Goal: Task Accomplishment & Management: Use online tool/utility

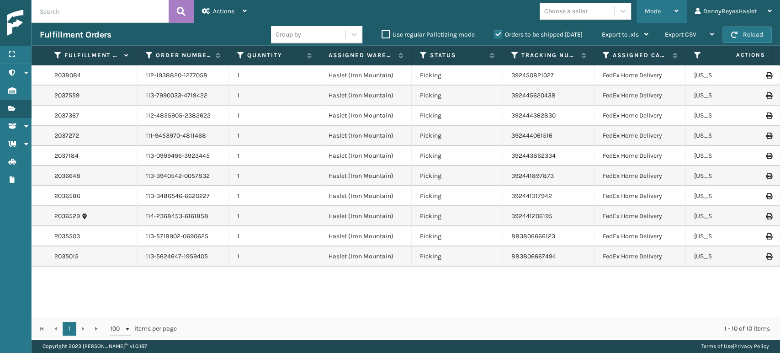
drag, startPoint x: 660, startPoint y: 14, endPoint x: 668, endPoint y: 13, distance: 8.3
click at [668, 13] on div "Mode" at bounding box center [661, 11] width 34 height 23
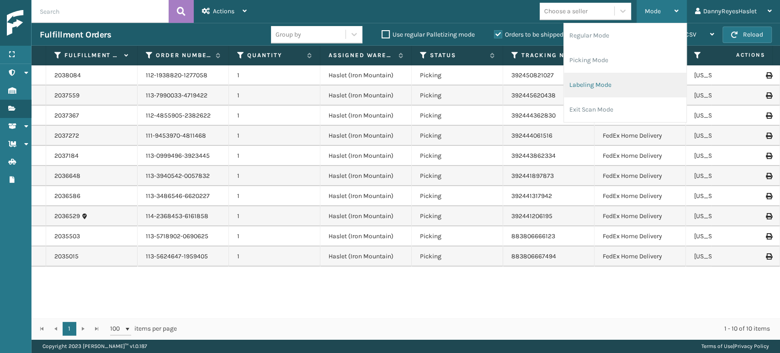
click at [606, 81] on li "Labeling Mode" at bounding box center [625, 85] width 122 height 25
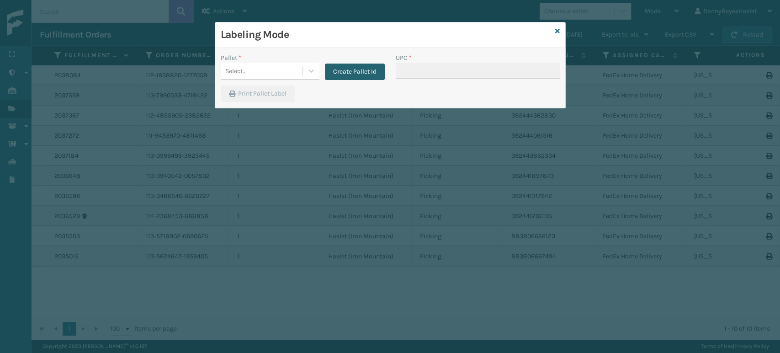
click at [352, 77] on button "Create Pallet Id" at bounding box center [355, 71] width 60 height 16
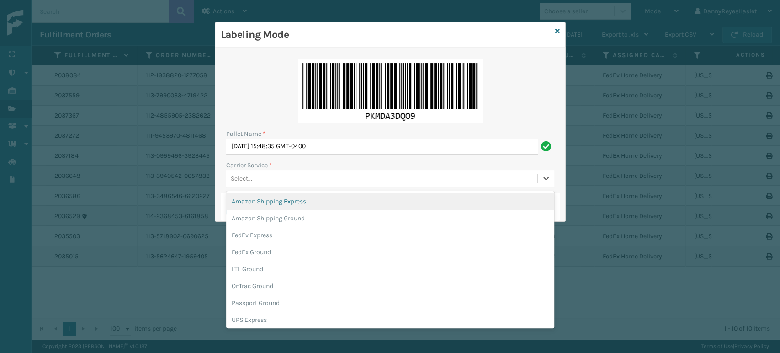
click at [344, 177] on div "Select..." at bounding box center [381, 178] width 311 height 15
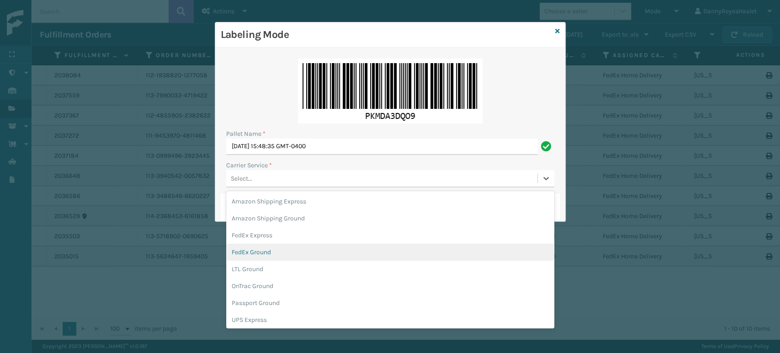
click at [301, 244] on div "FedEx Ground" at bounding box center [390, 251] width 328 height 17
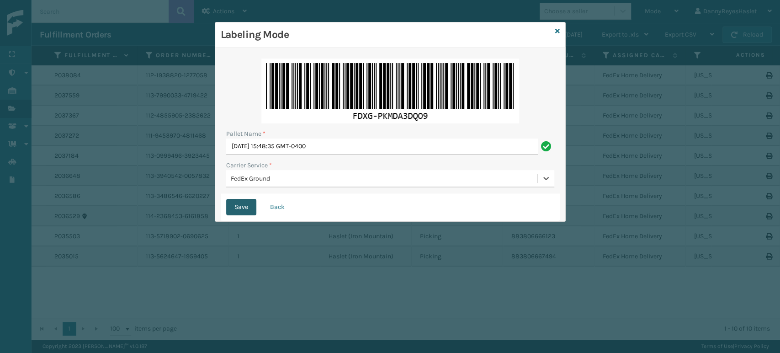
click at [242, 210] on button "Save" at bounding box center [241, 207] width 30 height 16
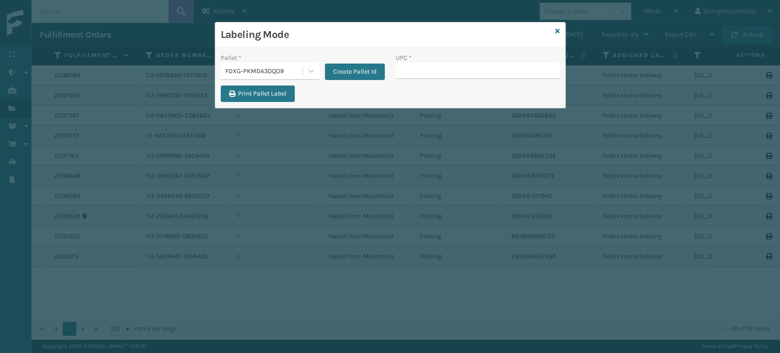
click at [428, 78] on input "UPC *" at bounding box center [478, 71] width 164 height 16
type input "8409851"
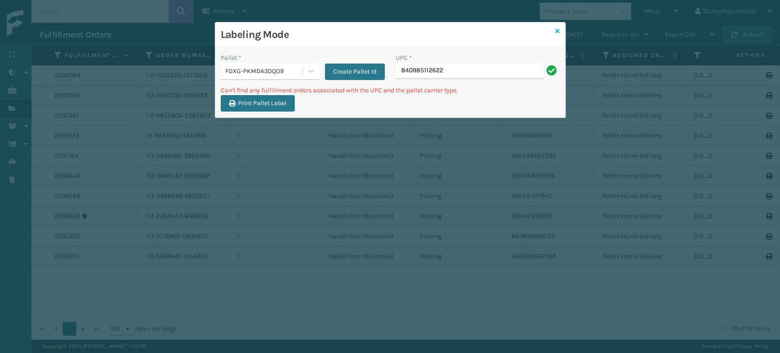
click at [557, 36] on link at bounding box center [557, 31] width 5 height 10
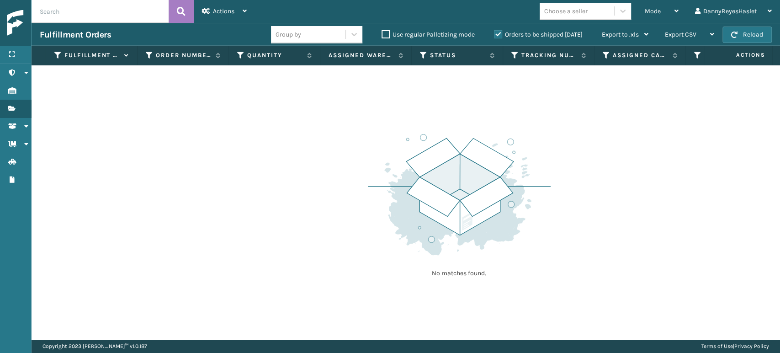
click at [229, 23] on div "Fulfillment Orders Group by Use regular Palletizing mode Orders to be shipped […" at bounding box center [406, 34] width 748 height 23
click at [239, 6] on div "Actions" at bounding box center [224, 11] width 45 height 23
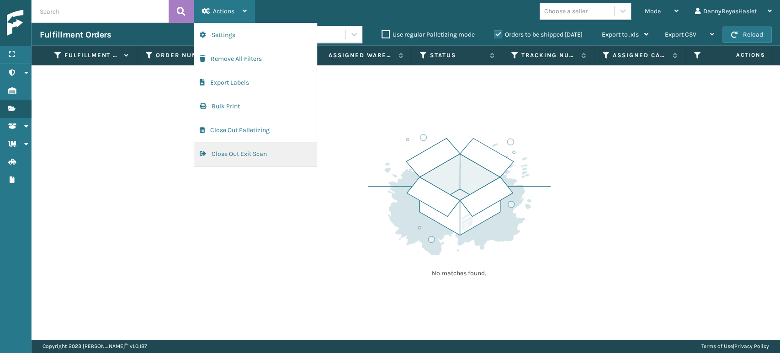
click at [243, 159] on button "Close Out Exit Scan" at bounding box center [255, 154] width 122 height 24
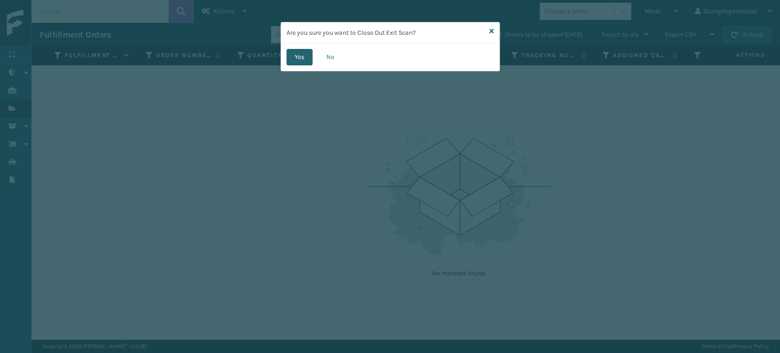
click at [297, 56] on button "Yes" at bounding box center [299, 57] width 26 height 16
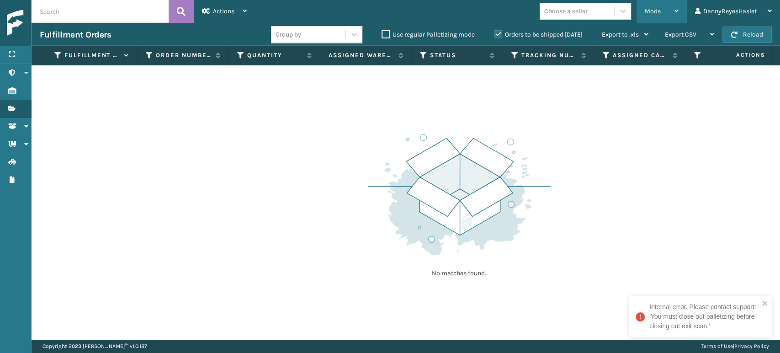
click at [639, 11] on div "Mode Regular Mode Picking Mode Labeling Mode Exit Scan Mode" at bounding box center [661, 11] width 50 height 23
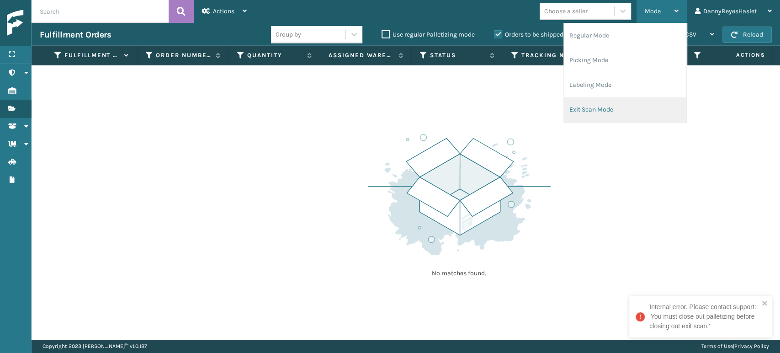
click at [597, 104] on li "Exit Scan Mode" at bounding box center [625, 109] width 122 height 25
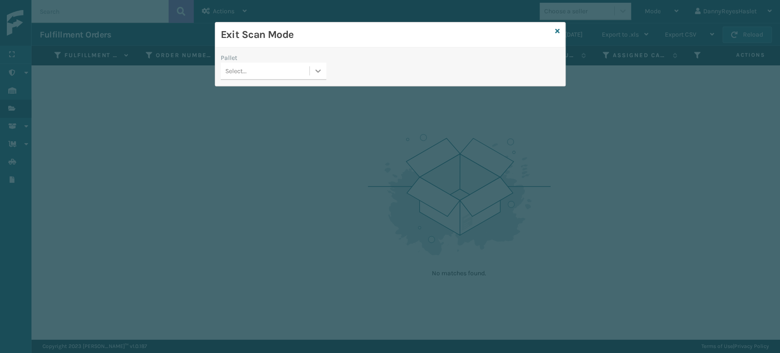
click at [319, 65] on div at bounding box center [318, 71] width 16 height 16
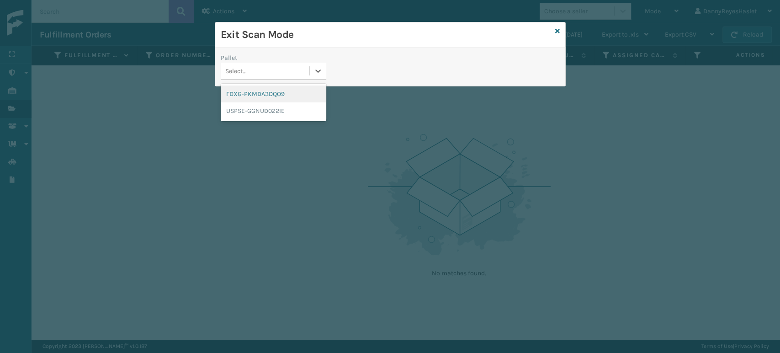
click at [285, 95] on div "FDXG-PKMDA3DQO9" at bounding box center [274, 93] width 106 height 17
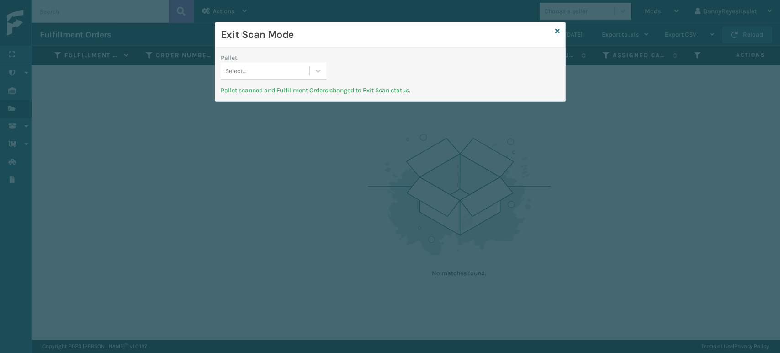
click at [560, 31] on div "Exit Scan Mode" at bounding box center [390, 34] width 350 height 25
click at [555, 30] on icon at bounding box center [557, 31] width 5 height 6
